Goal: Information Seeking & Learning: Learn about a topic

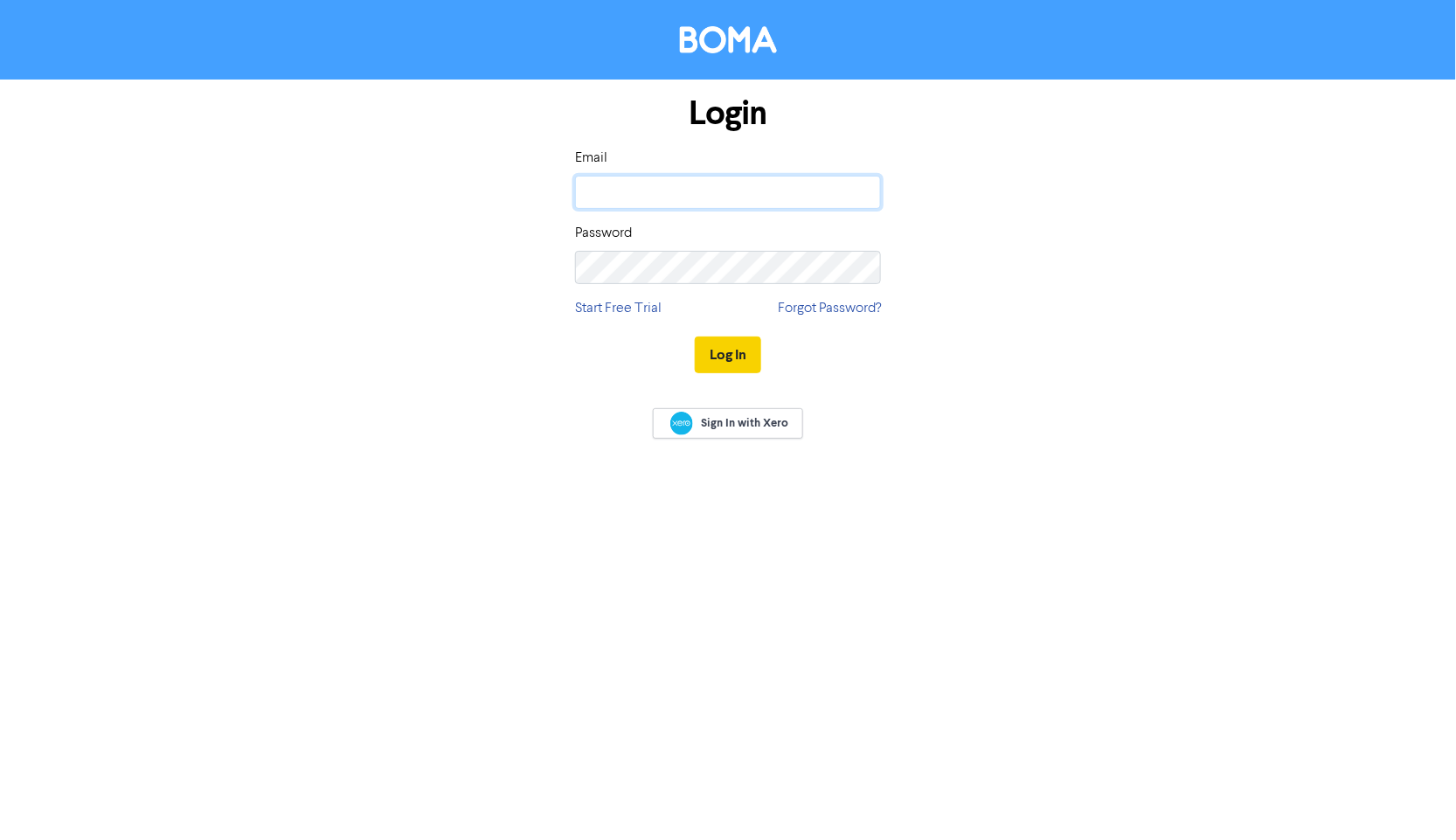
type input "[PERSON_NAME][EMAIL_ADDRESS][PERSON_NAME][DOMAIN_NAME]"
click at [710, 351] on button "Log In" at bounding box center [728, 355] width 67 height 37
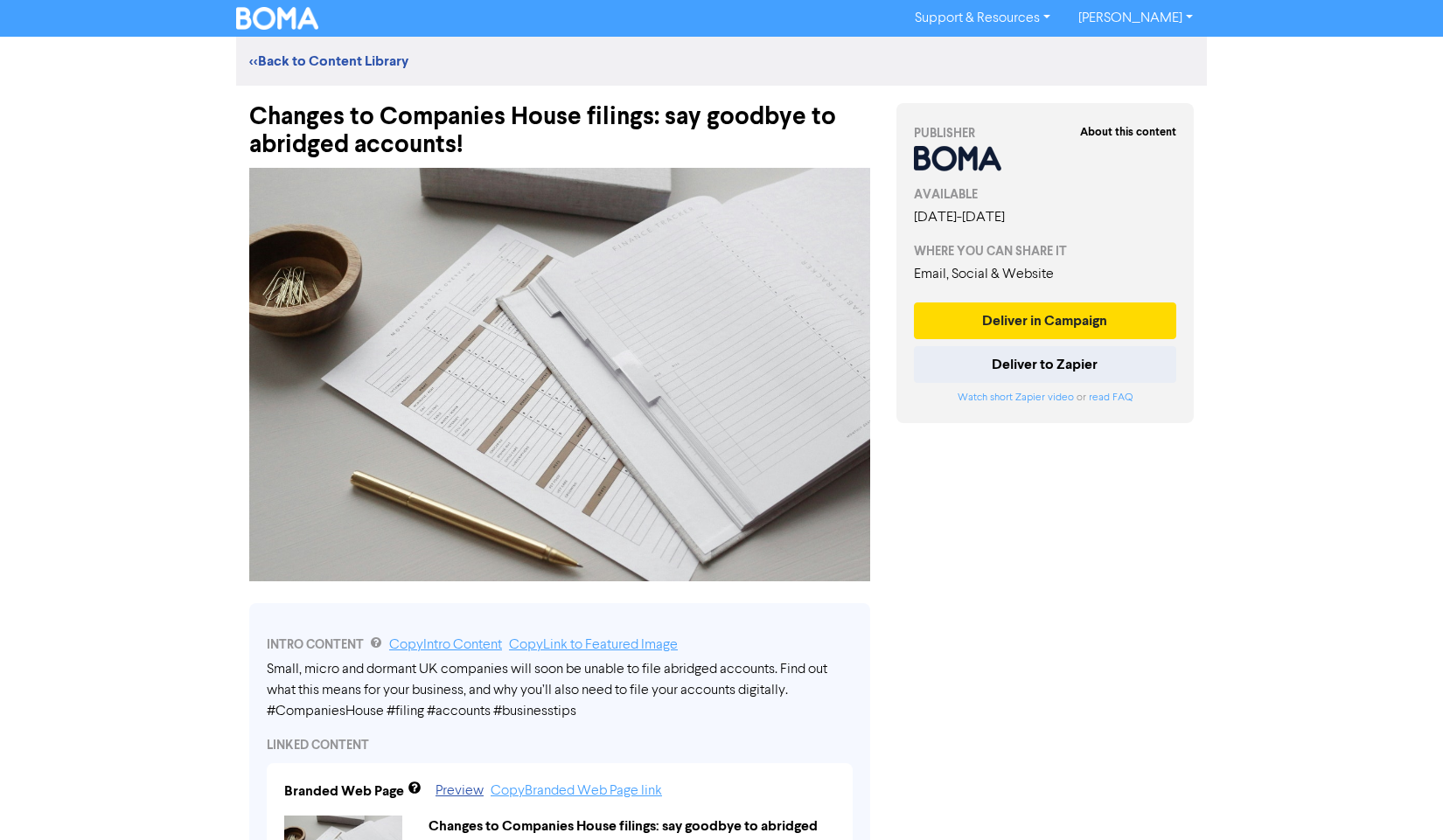
click at [1354, 416] on div "Support & Resources Video Tutorials FAQ & Guides Marketing Education [PERSON_NA…" at bounding box center [721, 420] width 1443 height 840
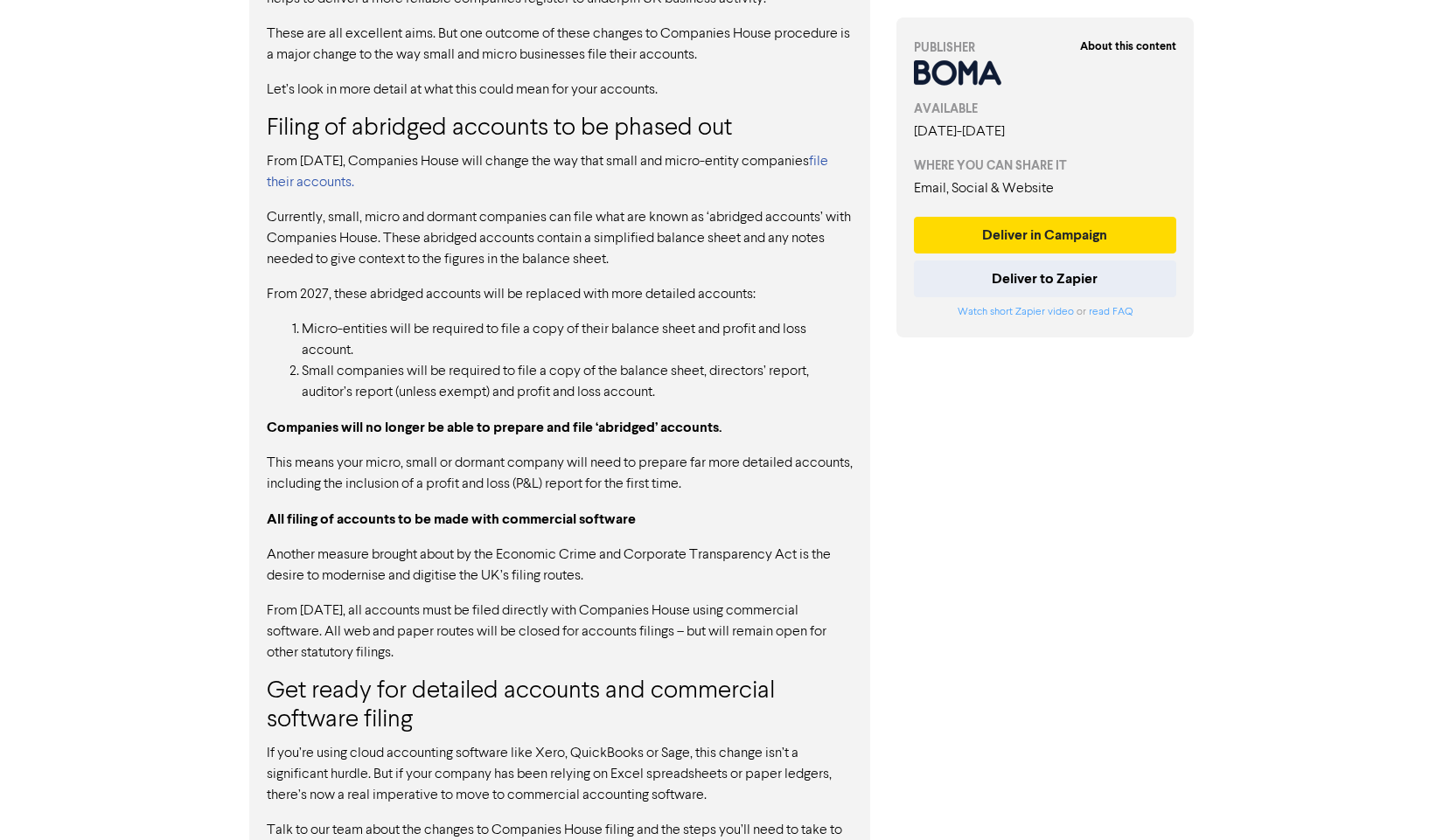
scroll to position [1173, 0]
